Goal: Book appointment/travel/reservation

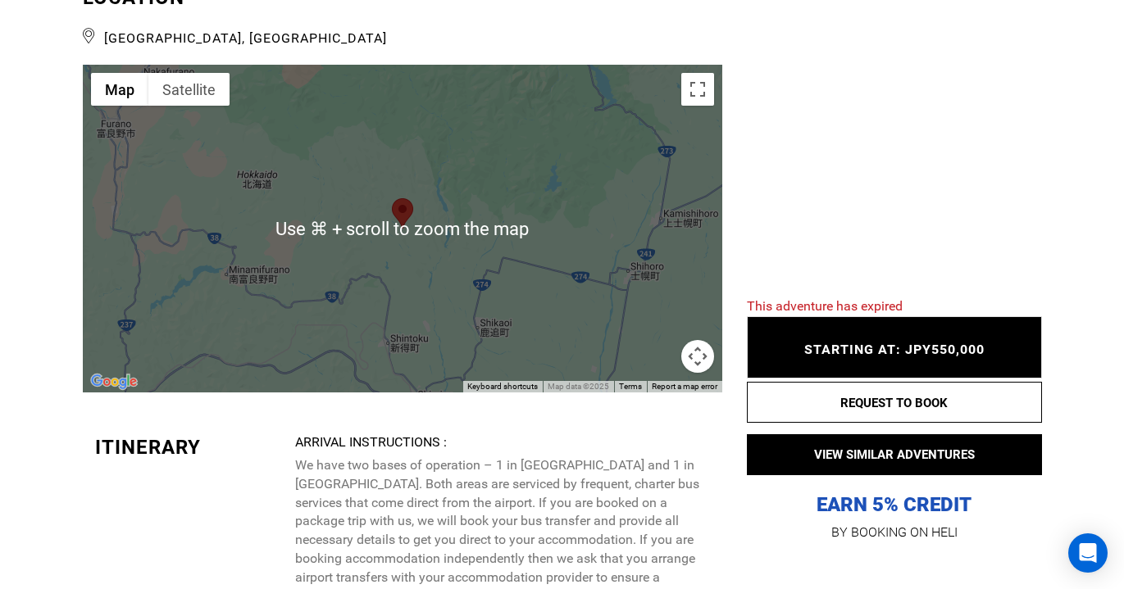
scroll to position [1931, 0]
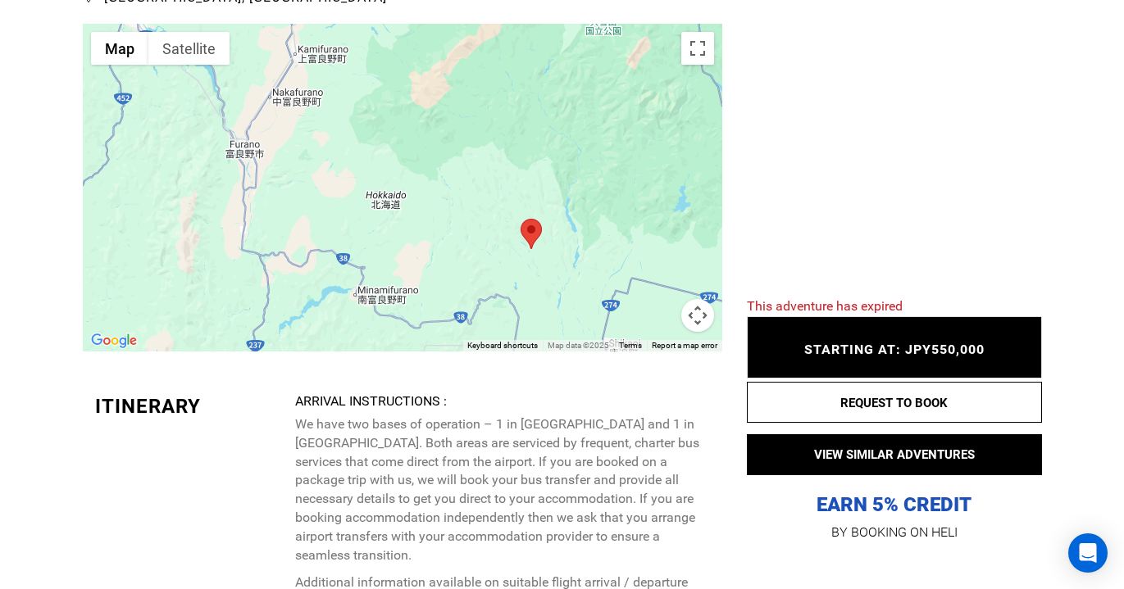
drag, startPoint x: 415, startPoint y: 170, endPoint x: 545, endPoint y: 243, distance: 149.4
click at [545, 243] on div at bounding box center [402, 188] width 639 height 328
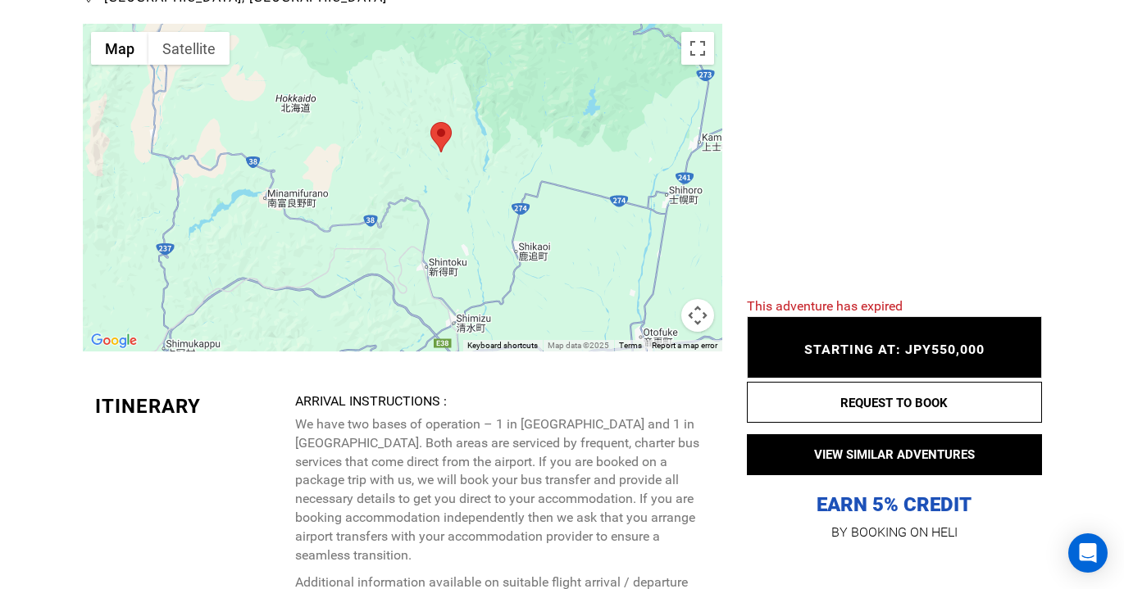
drag, startPoint x: 309, startPoint y: 152, endPoint x: 223, endPoint y: 54, distance: 130.7
click at [223, 54] on div at bounding box center [402, 188] width 639 height 328
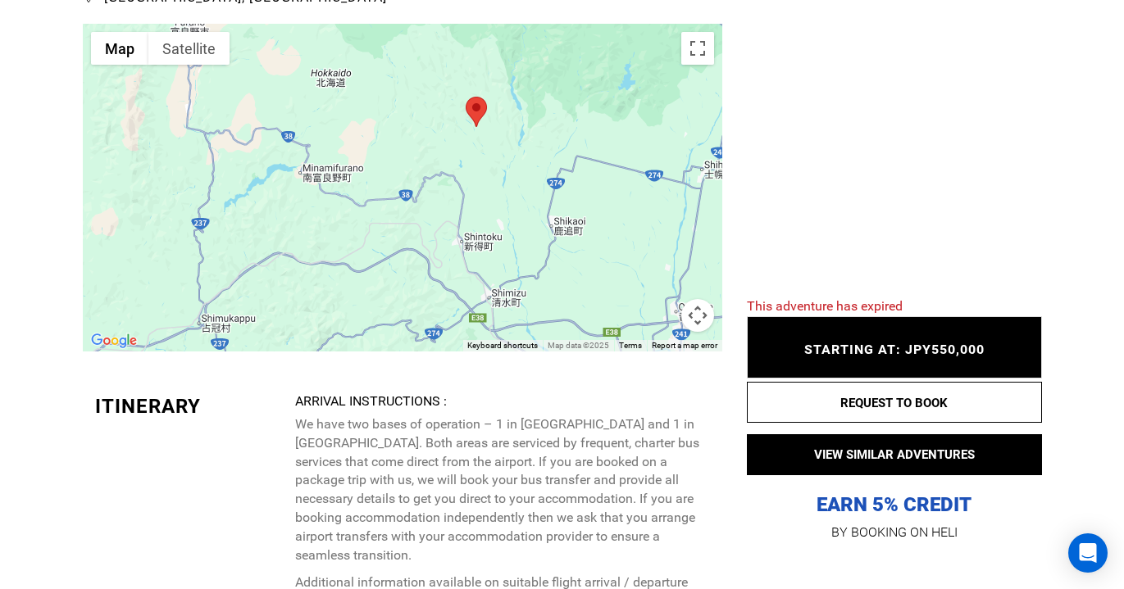
drag, startPoint x: 363, startPoint y: 155, endPoint x: 365, endPoint y: 128, distance: 27.1
click at [365, 128] on div at bounding box center [402, 188] width 639 height 328
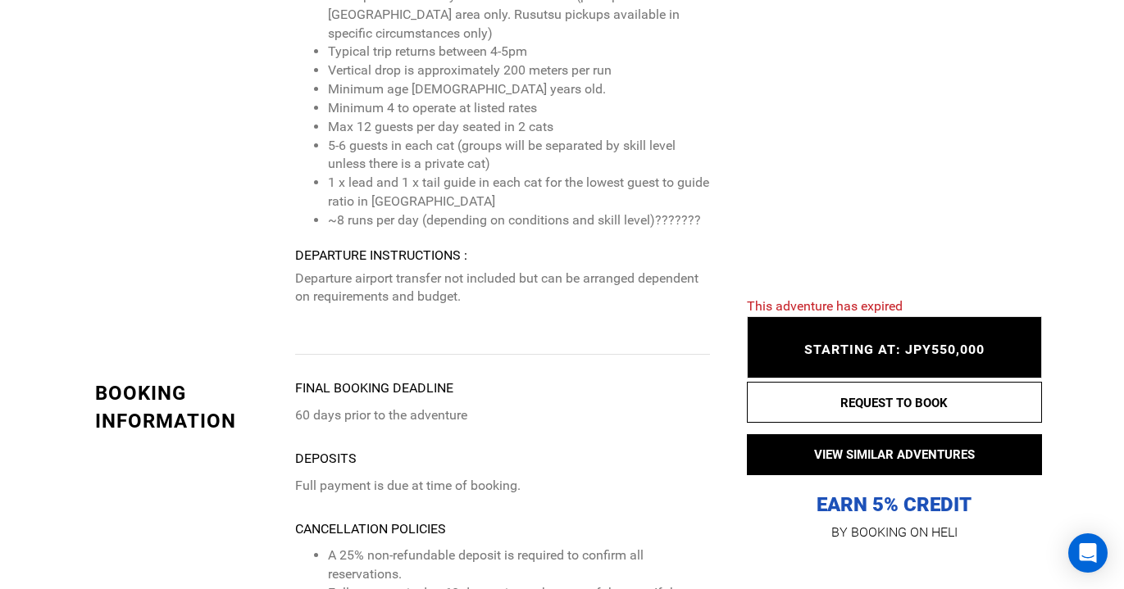
scroll to position [2700, 0]
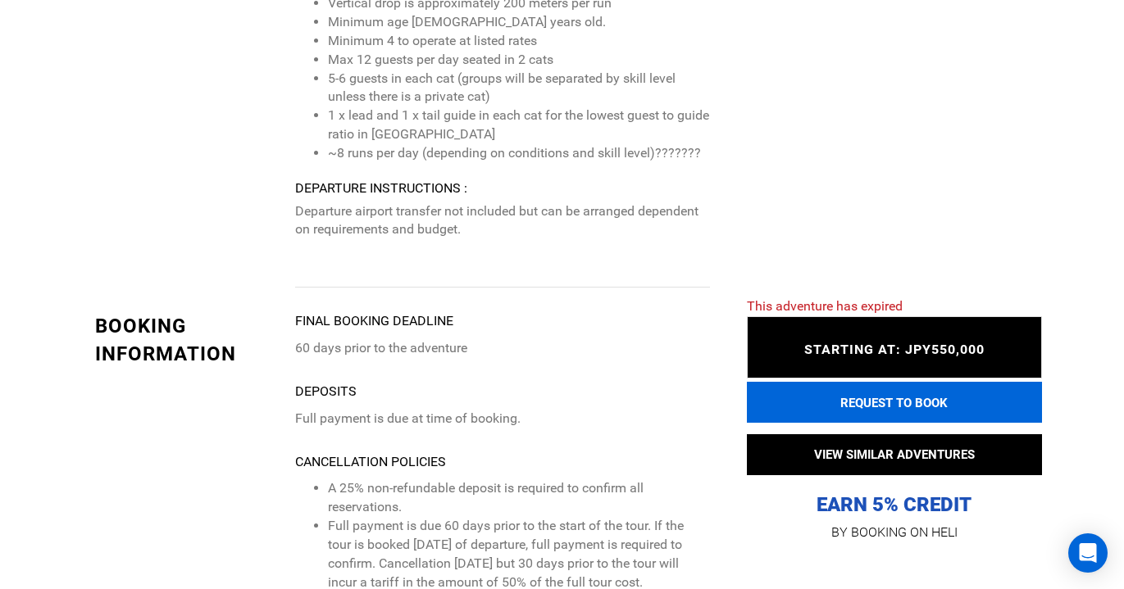
click at [837, 401] on button "REQUEST TO BOOK" at bounding box center [894, 402] width 295 height 41
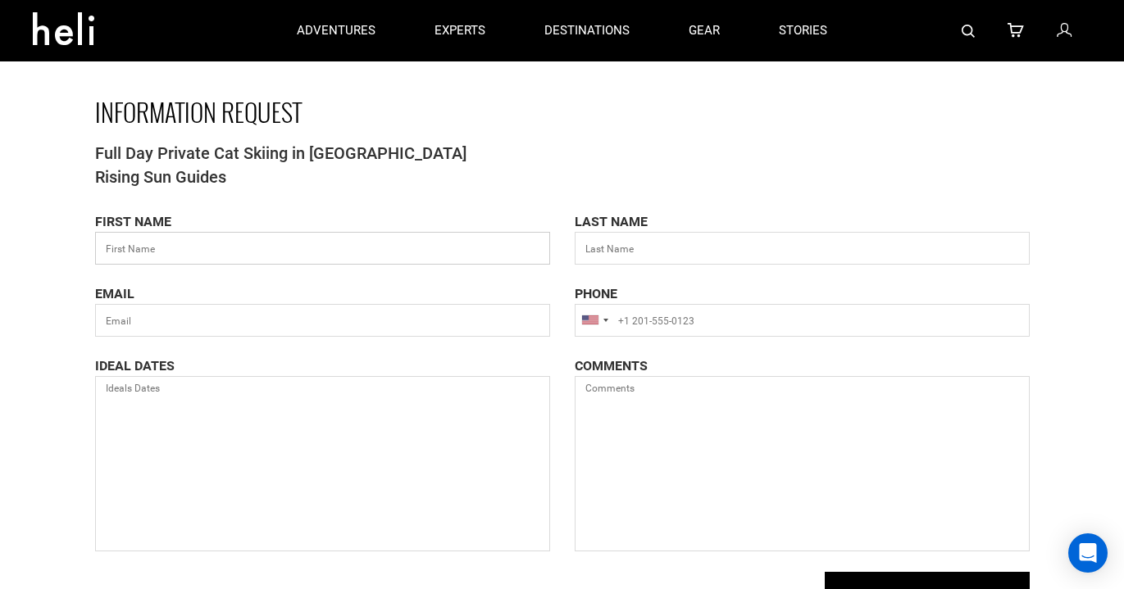
click at [293, 249] on input "text" at bounding box center [322, 248] width 455 height 33
type input "[PERSON_NAME]"
type input "[EMAIL_ADDRESS][DOMAIN_NAME]"
type input "19707991333"
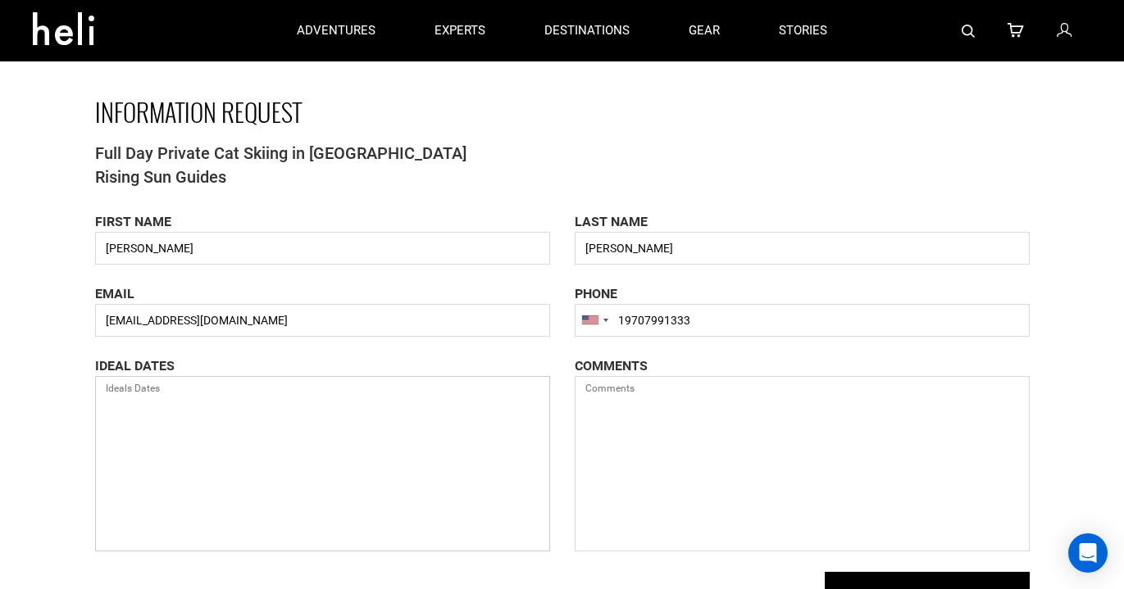
click at [191, 404] on textarea at bounding box center [322, 463] width 455 height 175
type textarea "Any available dates last two weeks of January."
drag, startPoint x: 718, startPoint y: 397, endPoint x: 575, endPoint y: 378, distance: 144.7
click at [575, 378] on textarea "We are a group of 5" at bounding box center [802, 463] width 455 height 175
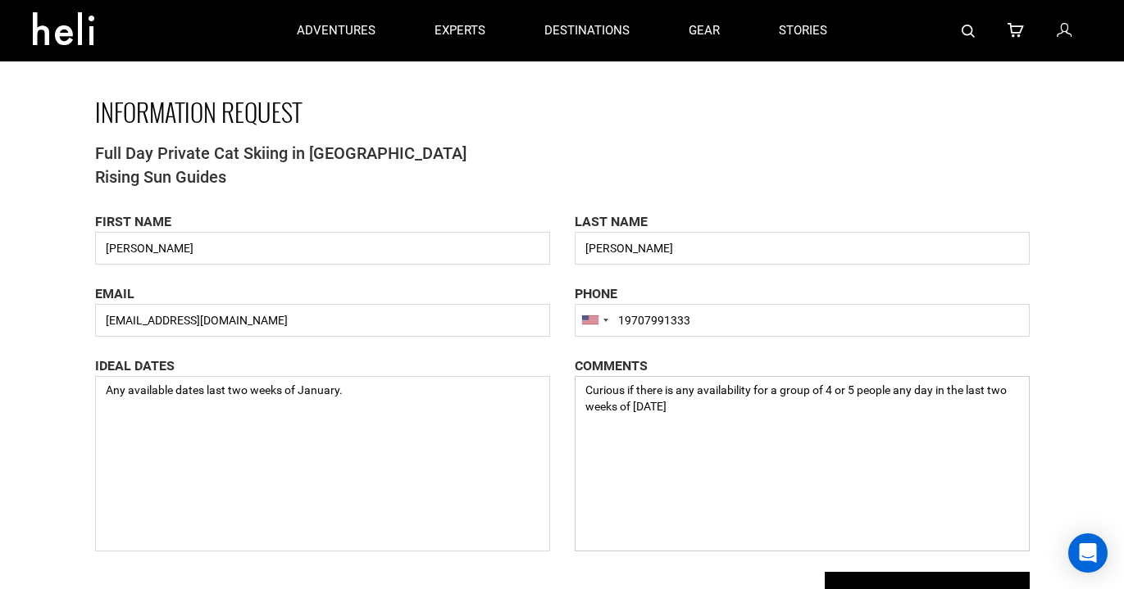
type textarea "Curious if there is any availability for a group of 4 or 5 people any day in th…"
click at [339, 391] on textarea "Any available dates last two weeks of January." at bounding box center [322, 463] width 455 height 175
type textarea "Any available dates last two weeks of [DATE]."
click at [796, 413] on textarea "Curious if there is any availability for a group of 4 or 5 people any day in th…" at bounding box center [802, 463] width 455 height 175
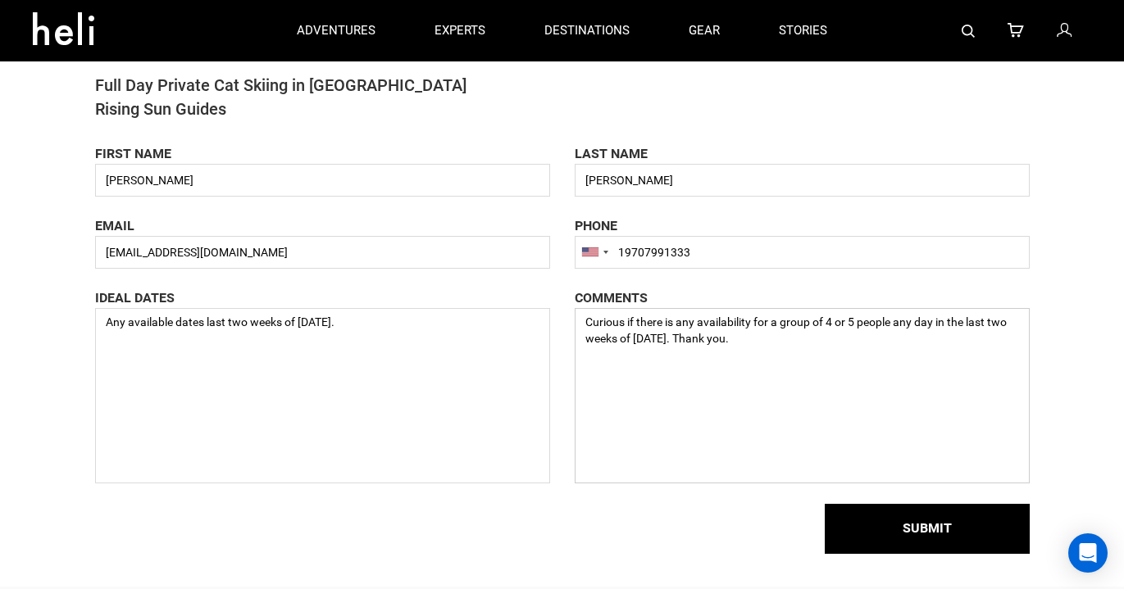
scroll to position [102, 0]
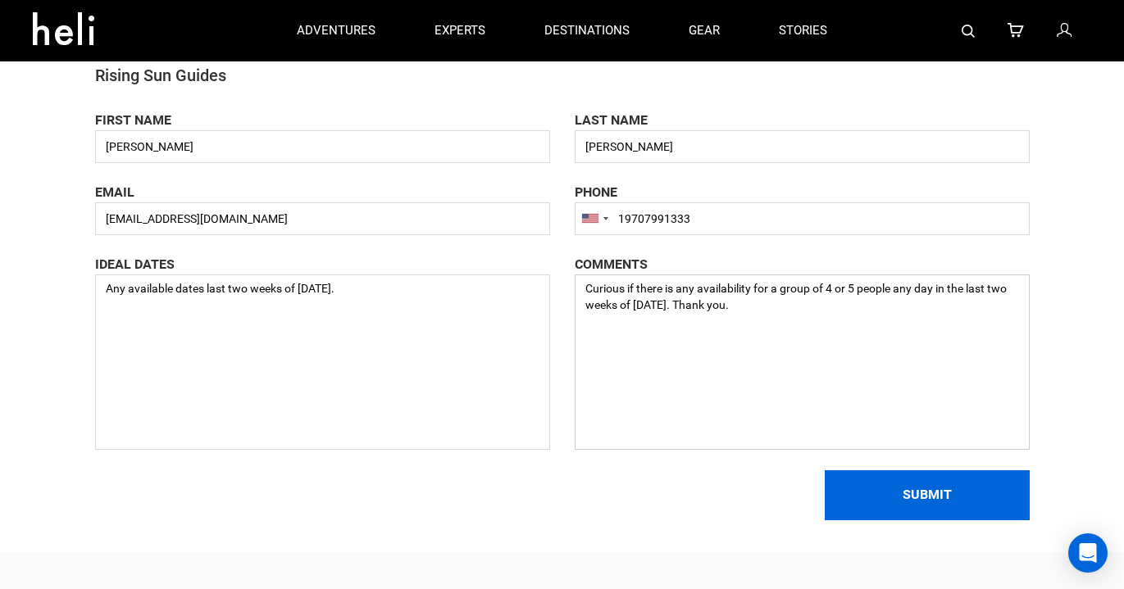
type textarea "Curious if there is any availability for a group of 4 or 5 people any day in th…"
click at [894, 507] on button "SUBMIT" at bounding box center [927, 496] width 205 height 50
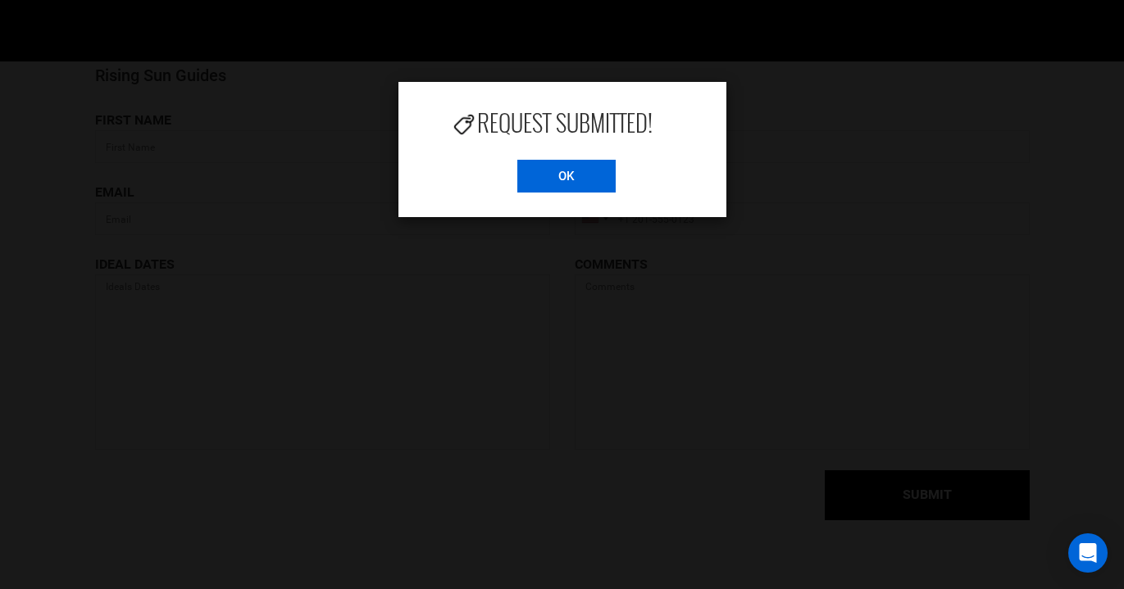
click at [576, 184] on input "OK" at bounding box center [566, 176] width 98 height 33
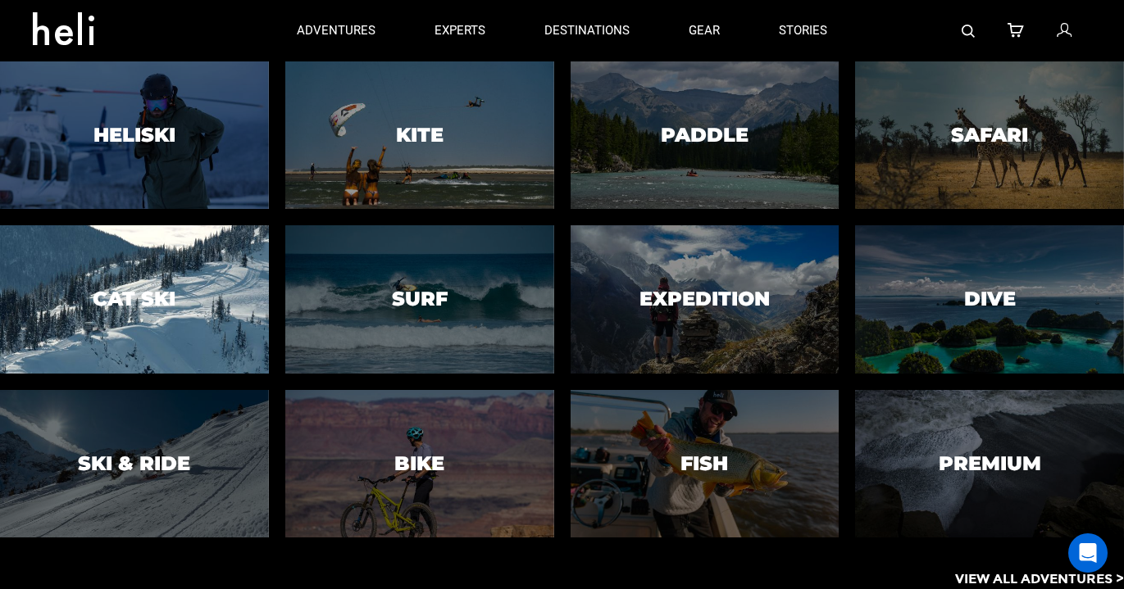
click at [179, 284] on div at bounding box center [135, 300] width 274 height 151
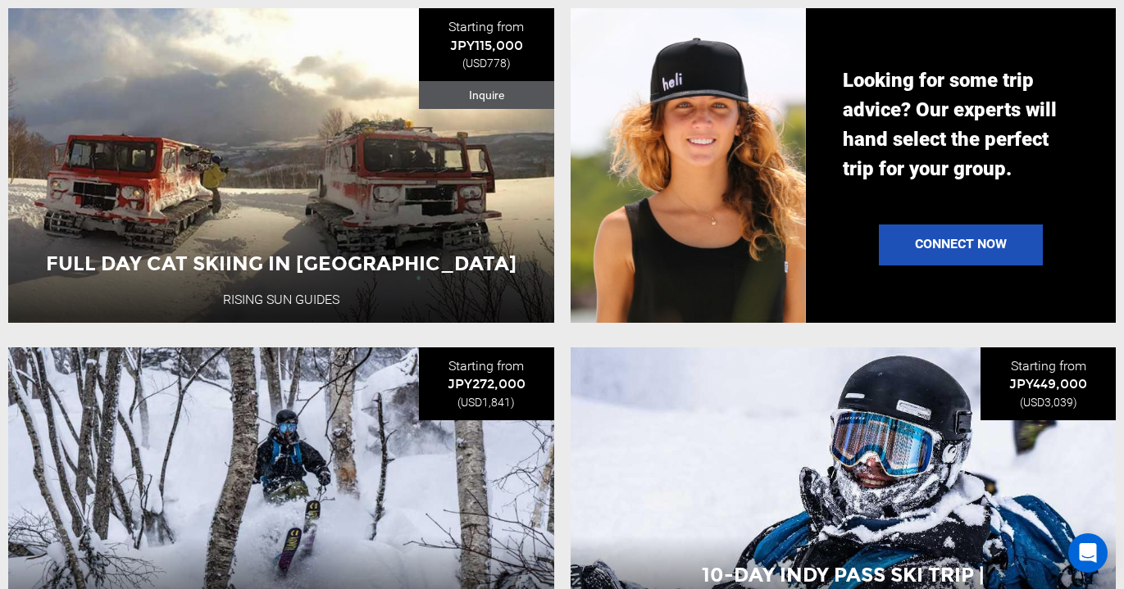
scroll to position [1822, 0]
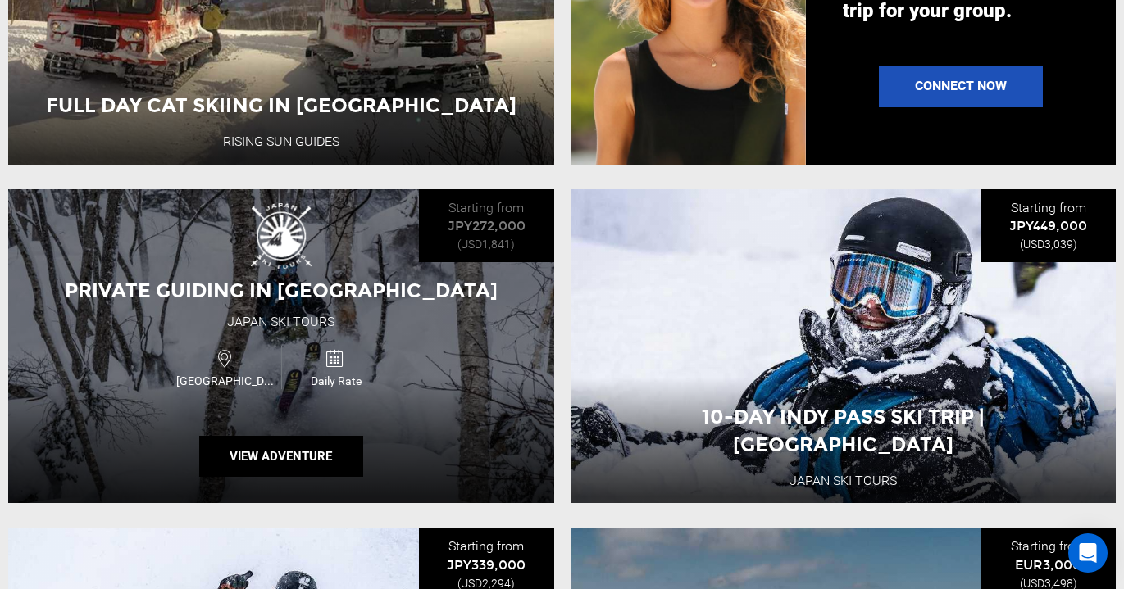
click at [439, 368] on div "Japan Daily Rate" at bounding box center [280, 367] width 327 height 55
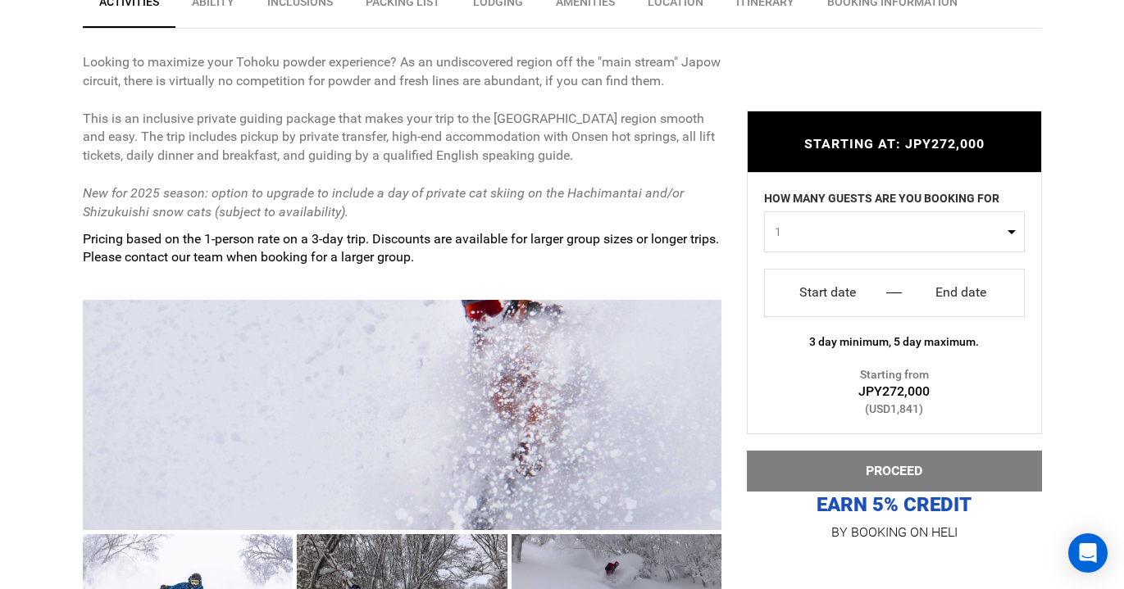
scroll to position [678, 0]
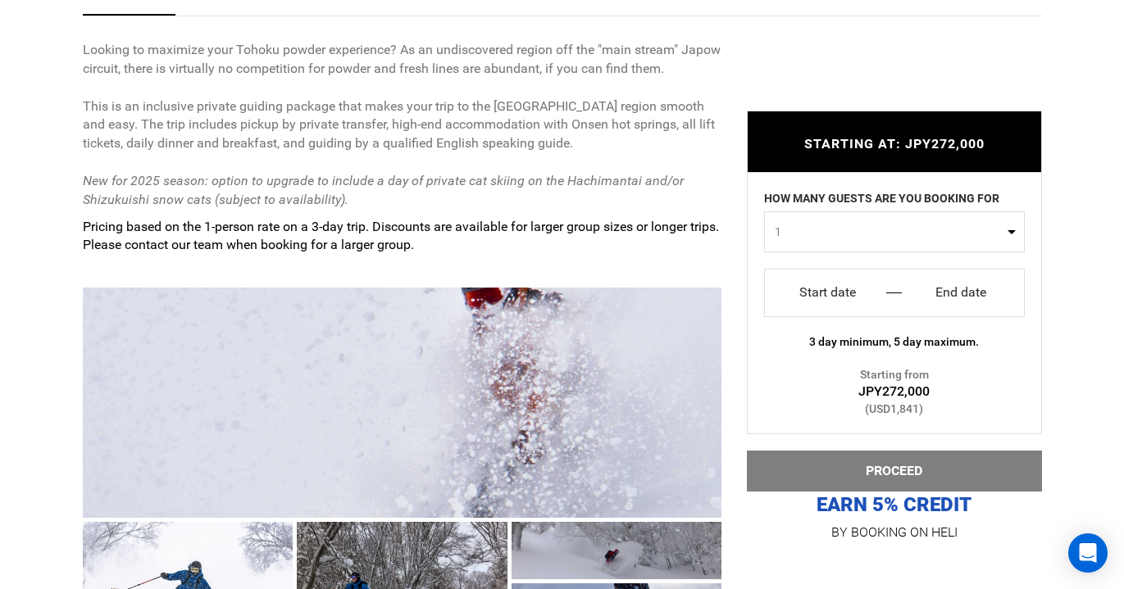
click at [832, 223] on button "1" at bounding box center [894, 232] width 261 height 41
click at [794, 356] on link "4" at bounding box center [894, 361] width 259 height 30
select select "4"
click at [830, 302] on input "Start date" at bounding box center [828, 293] width 102 height 26
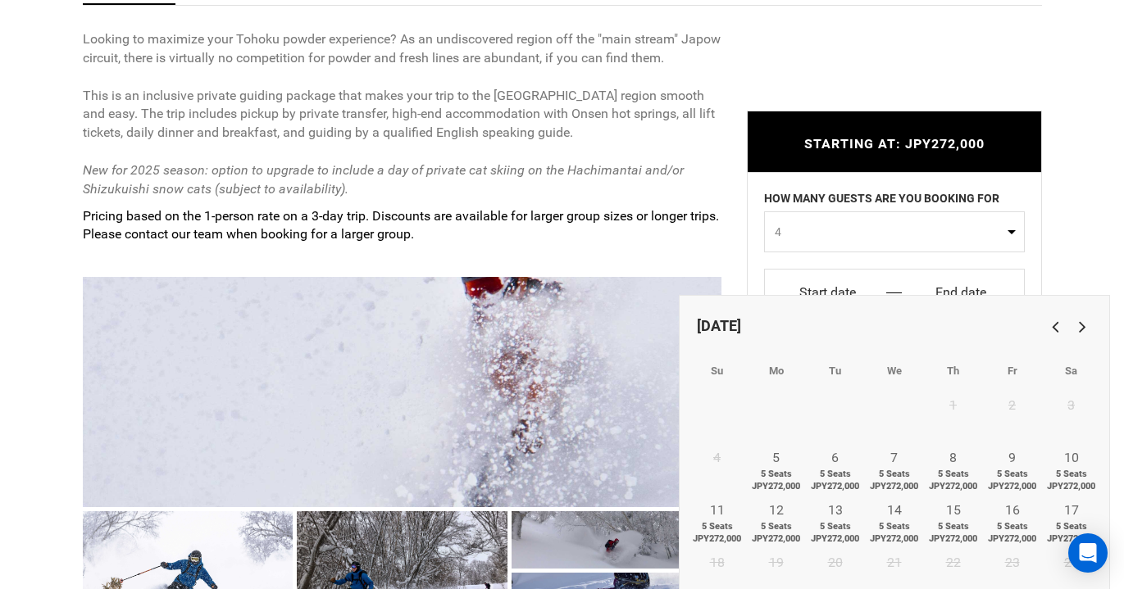
scroll to position [703, 0]
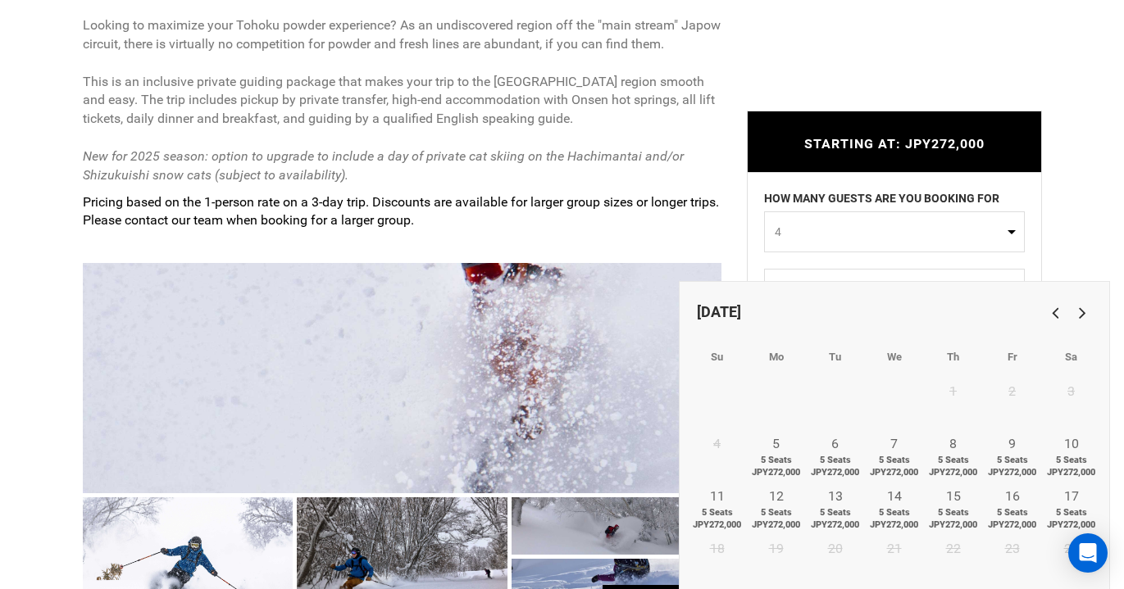
click at [710, 139] on p "Looking to maximize your Tohoku powder experience? As an undiscovered region of…" at bounding box center [402, 100] width 639 height 169
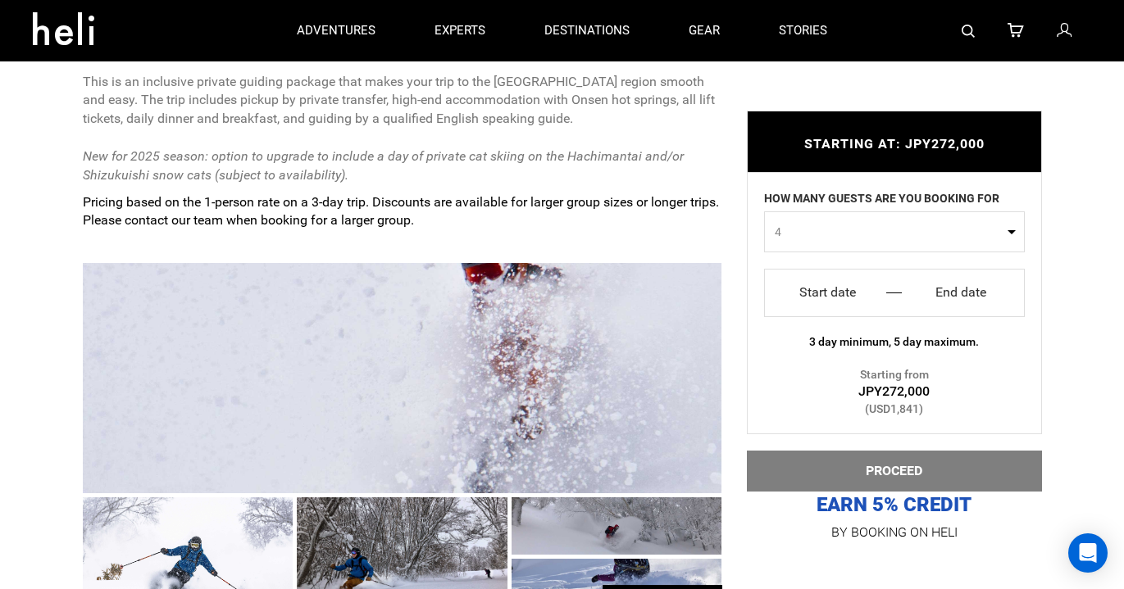
scroll to position [526, 0]
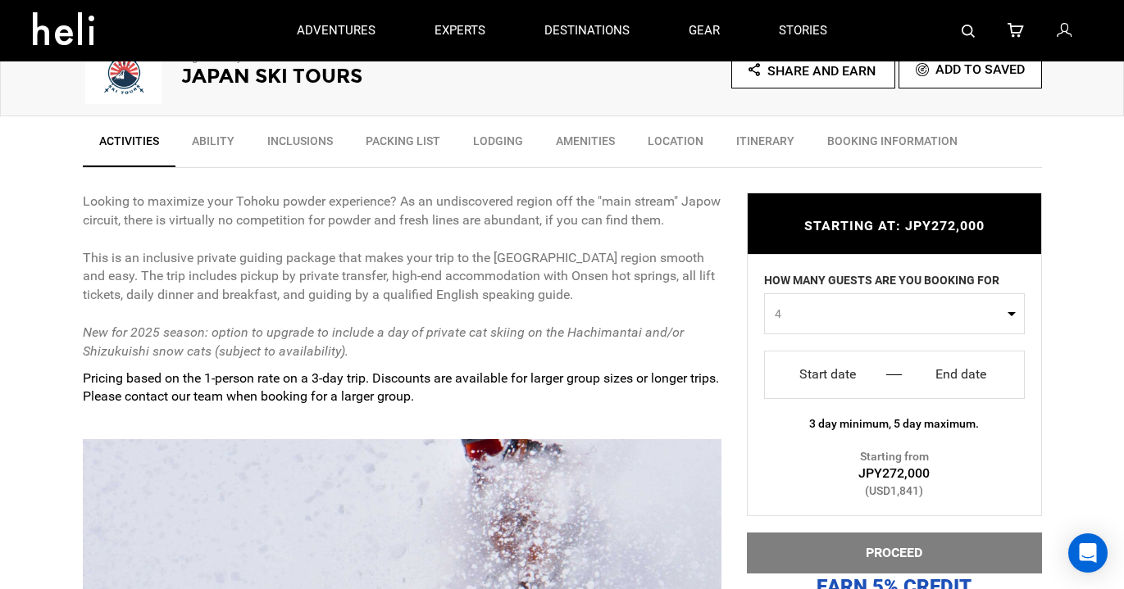
click at [261, 204] on p "Looking to maximize your Tohoku powder experience? As an undiscovered region of…" at bounding box center [402, 277] width 639 height 169
copy p "Tohoku"
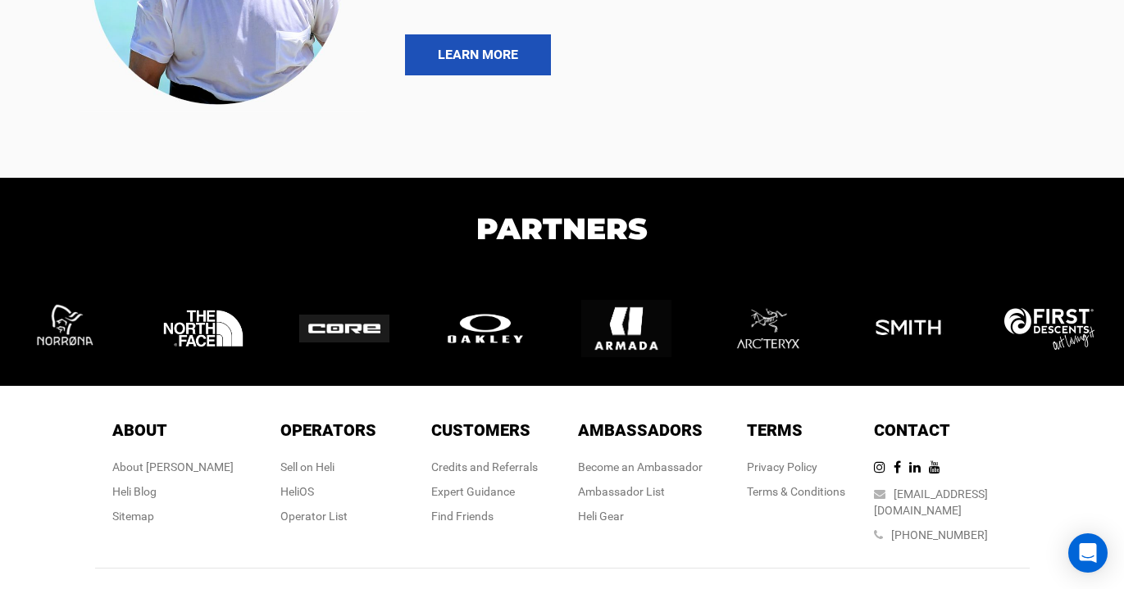
scroll to position [4474, 0]
